Goal: Task Accomplishment & Management: Manage account settings

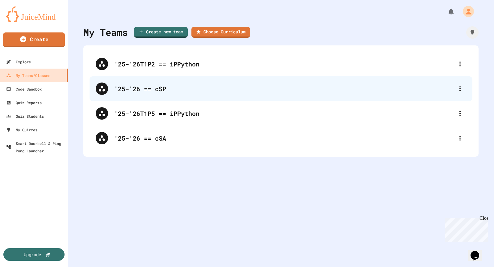
click at [154, 90] on div "'25-'26 == cSP" at bounding box center [283, 88] width 339 height 9
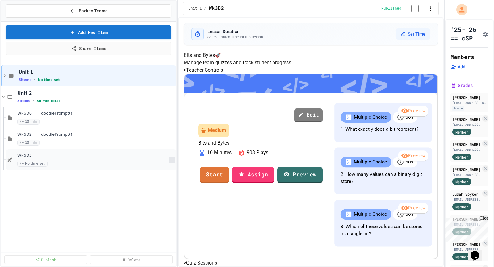
click at [172, 160] on button at bounding box center [172, 159] width 6 height 6
click at [173, 173] on button "Rename" at bounding box center [160, 169] width 48 height 11
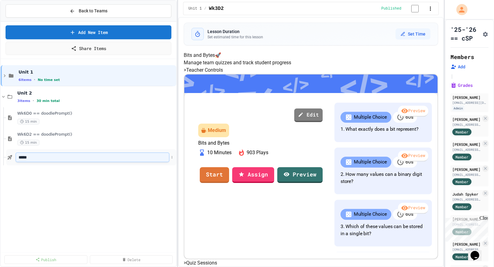
click at [73, 156] on input "*****" at bounding box center [92, 157] width 153 height 9
type input "*****"
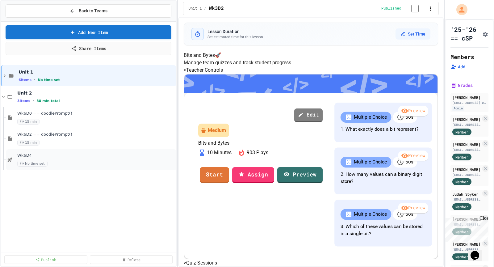
click at [48, 151] on div "Wk6D4 No time set" at bounding box center [91, 159] width 170 height 21
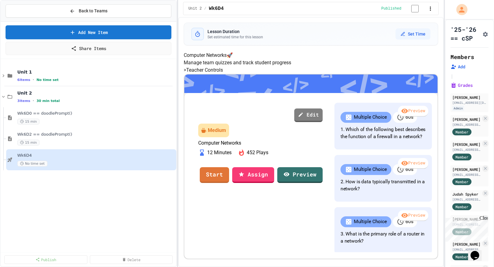
scroll to position [70, 0]
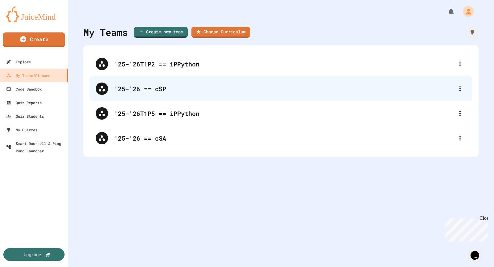
click at [137, 93] on div "'25-'26 == cSP" at bounding box center [280, 88] width 383 height 25
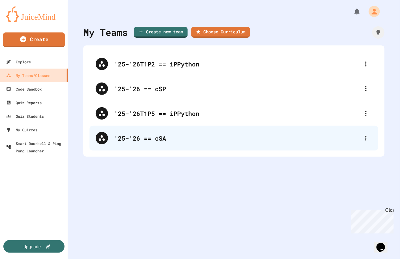
click at [176, 134] on div "'25-'26 == cSA" at bounding box center [237, 137] width 246 height 9
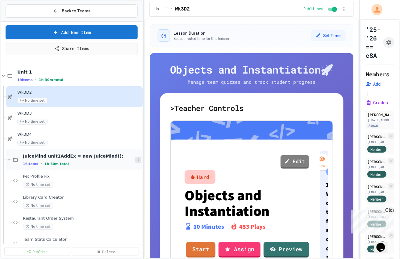
click at [139, 158] on icon at bounding box center [138, 160] width 4 height 4
click at [8, 160] on div at bounding box center [200, 129] width 400 height 259
click at [9, 158] on icon at bounding box center [9, 160] width 6 height 6
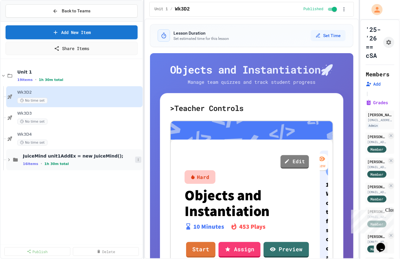
click at [139, 158] on icon at bounding box center [138, 160] width 4 height 4
click at [81, 157] on div at bounding box center [200, 129] width 400 height 259
click at [81, 157] on span "JuiceMind unit1AddEx = new JuiceMind();" at bounding box center [82, 156] width 119 height 6
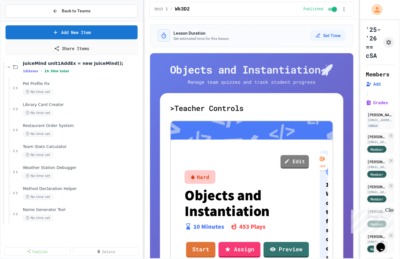
scroll to position [19, 0]
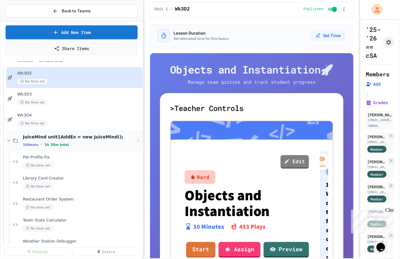
click at [8, 139] on icon at bounding box center [9, 141] width 6 height 6
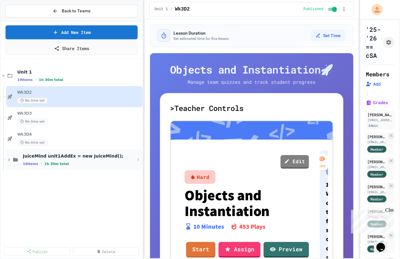
click at [9, 159] on icon at bounding box center [9, 159] width 2 height 3
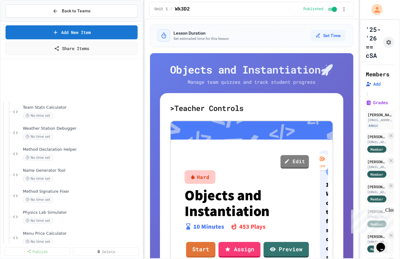
scroll to position [203, 0]
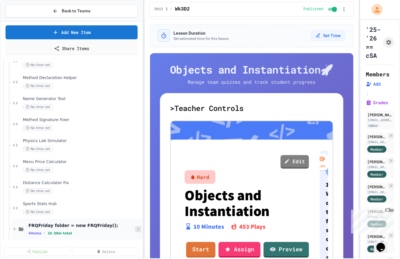
click at [138, 229] on icon at bounding box center [138, 229] width 1 height 2
click at [80, 226] on div at bounding box center [200, 129] width 400 height 259
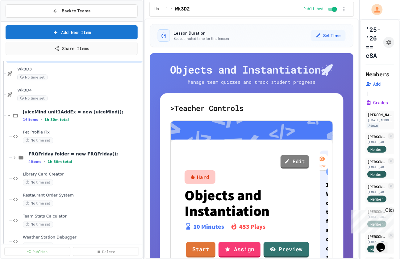
scroll to position [27, 0]
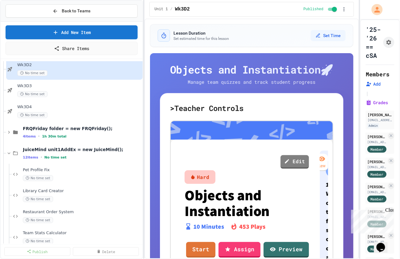
drag, startPoint x: 85, startPoint y: 169, endPoint x: 252, endPoint y: 5, distance: 233.5
click at [140, 173] on icon at bounding box center [138, 174] width 4 height 4
click at [134, 201] on button "Unpublish" at bounding box center [126, 206] width 48 height 11
click at [137, 193] on icon at bounding box center [138, 195] width 4 height 4
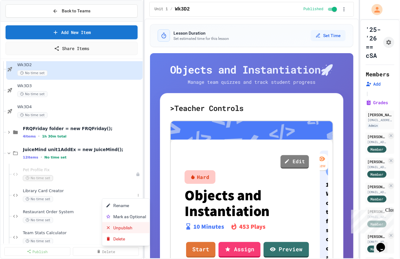
click at [137, 225] on button "Unpublish" at bounding box center [126, 227] width 48 height 11
click at [138, 217] on button at bounding box center [138, 216] width 6 height 6
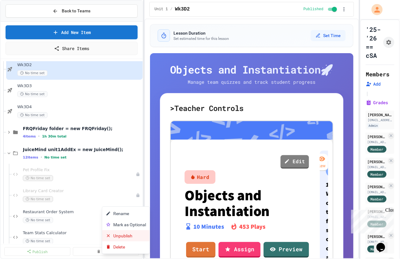
click at [137, 237] on button "Unpublish" at bounding box center [126, 235] width 48 height 11
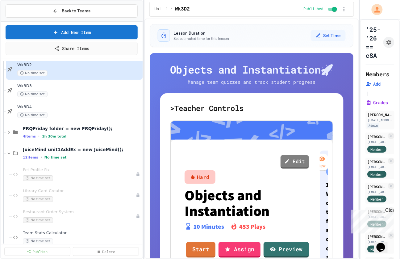
scroll to position [52, 0]
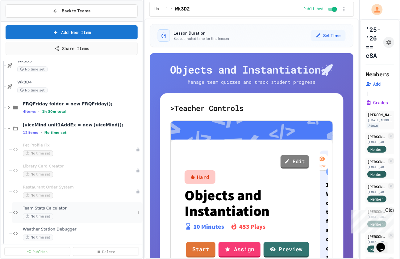
click at [133, 213] on div "No time set" at bounding box center [79, 216] width 112 height 6
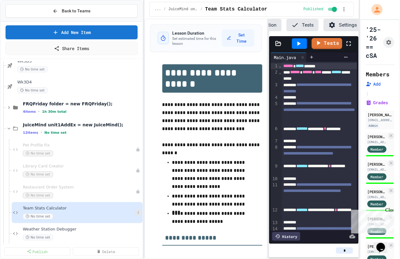
scroll to position [0, 67]
click at [139, 213] on icon at bounding box center [138, 212] width 4 height 4
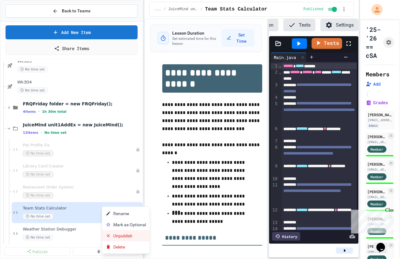
click at [140, 233] on button "Unpublish" at bounding box center [126, 235] width 48 height 11
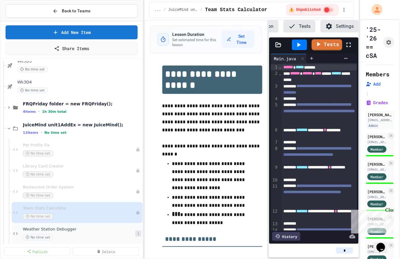
click at [138, 233] on icon at bounding box center [138, 233] width 1 height 2
click at [134, 214] on button "Unpublish" at bounding box center [126, 216] width 48 height 11
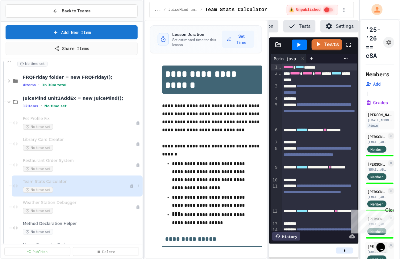
scroll to position [112, 0]
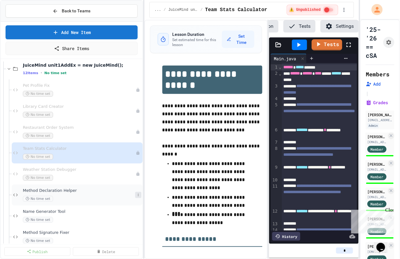
click at [138, 194] on icon at bounding box center [138, 195] width 4 height 4
click at [136, 224] on button "Unpublish" at bounding box center [126, 227] width 48 height 11
click at [138, 214] on icon at bounding box center [138, 215] width 1 height 2
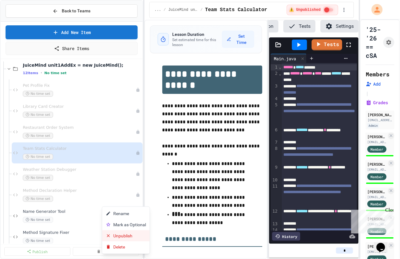
click at [136, 237] on button "Unpublish" at bounding box center [126, 235] width 48 height 11
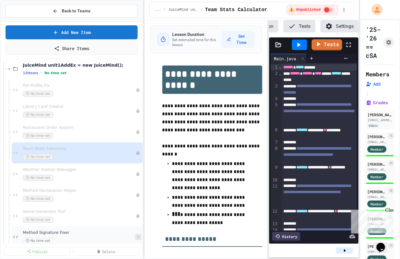
click at [137, 235] on icon at bounding box center [138, 237] width 4 height 4
click at [131, 220] on button "Unpublish" at bounding box center [126, 219] width 48 height 11
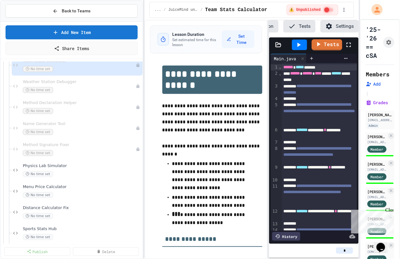
scroll to position [203, 0]
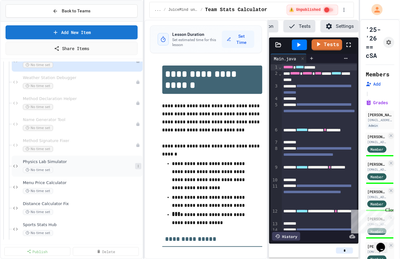
click at [136, 164] on icon at bounding box center [138, 166] width 4 height 4
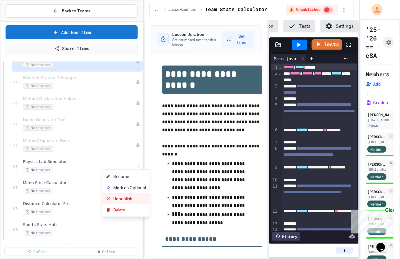
click at [136, 200] on button "Unpublish" at bounding box center [126, 198] width 48 height 11
click at [137, 188] on button at bounding box center [138, 187] width 6 height 6
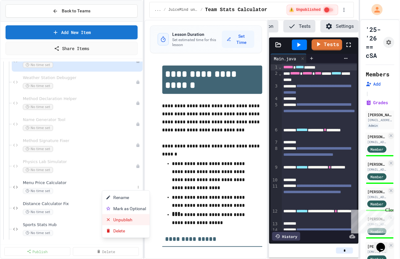
click at [136, 215] on button "Unpublish" at bounding box center [126, 219] width 48 height 11
click at [137, 206] on icon at bounding box center [138, 208] width 4 height 4
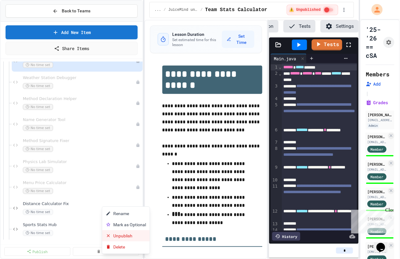
click at [139, 230] on button "Unpublish" at bounding box center [126, 235] width 48 height 11
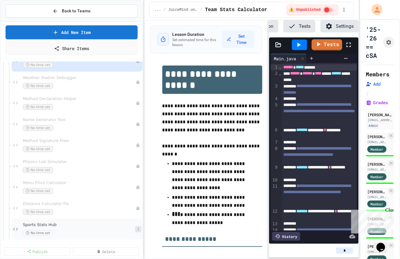
click at [138, 229] on icon at bounding box center [138, 229] width 4 height 4
click at [140, 215] on button "Unpublish" at bounding box center [126, 211] width 48 height 11
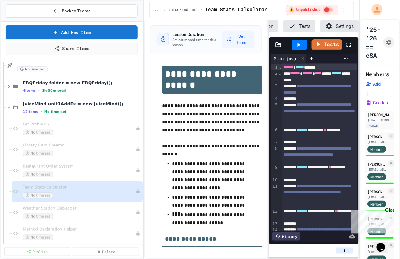
scroll to position [45, 0]
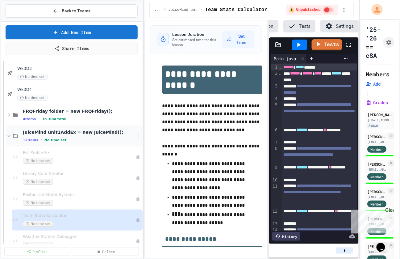
click at [123, 133] on span "JuiceMind unit1AddEx = new JuiceMind();" at bounding box center [79, 132] width 112 height 6
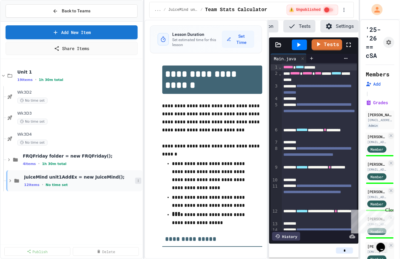
click at [138, 180] on icon at bounding box center [138, 181] width 4 height 4
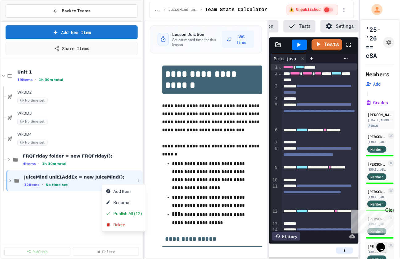
click at [71, 185] on div at bounding box center [200, 129] width 400 height 259
click at [71, 185] on div "12 items • No time set" at bounding box center [82, 184] width 117 height 5
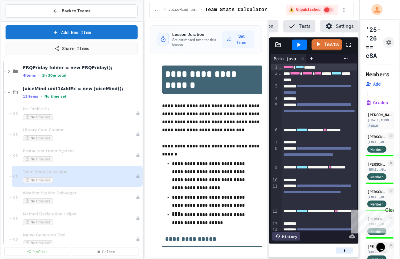
scroll to position [86, 0]
